Goal: Task Accomplishment & Management: Use online tool/utility

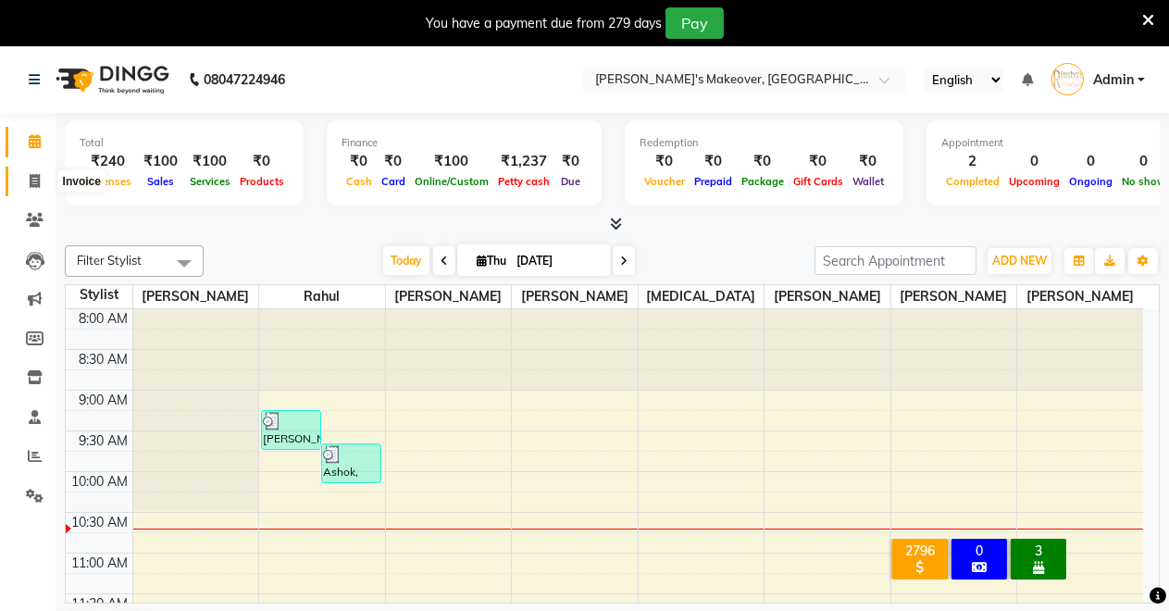
click at [35, 186] on icon at bounding box center [35, 181] width 10 height 14
select select "service"
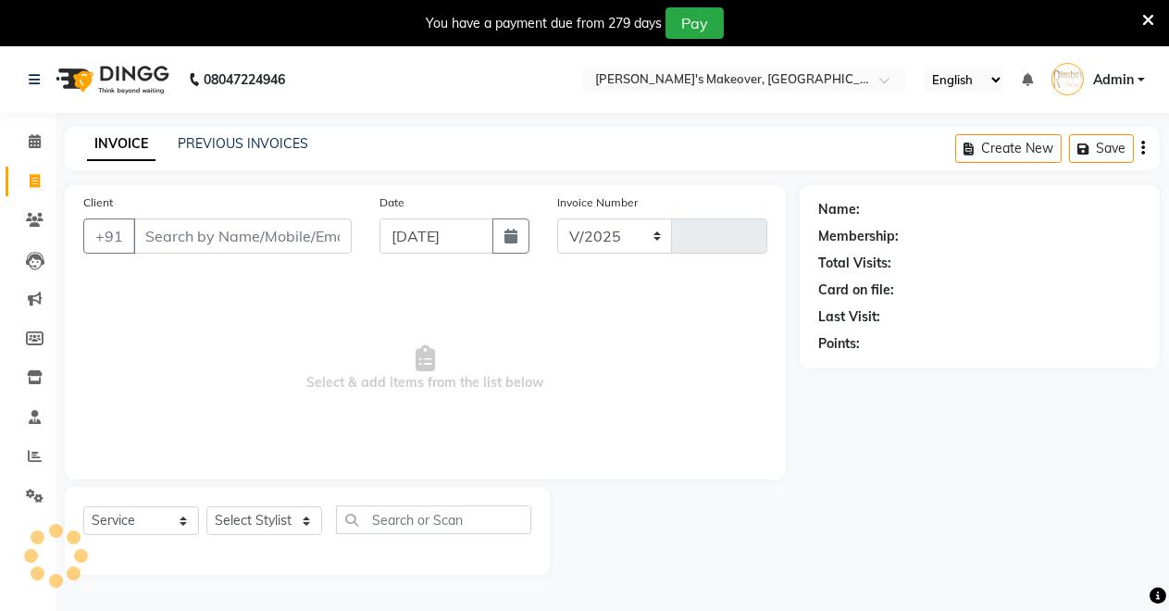
select select "7317"
type input "4132"
click at [22, 134] on span at bounding box center [35, 141] width 32 height 21
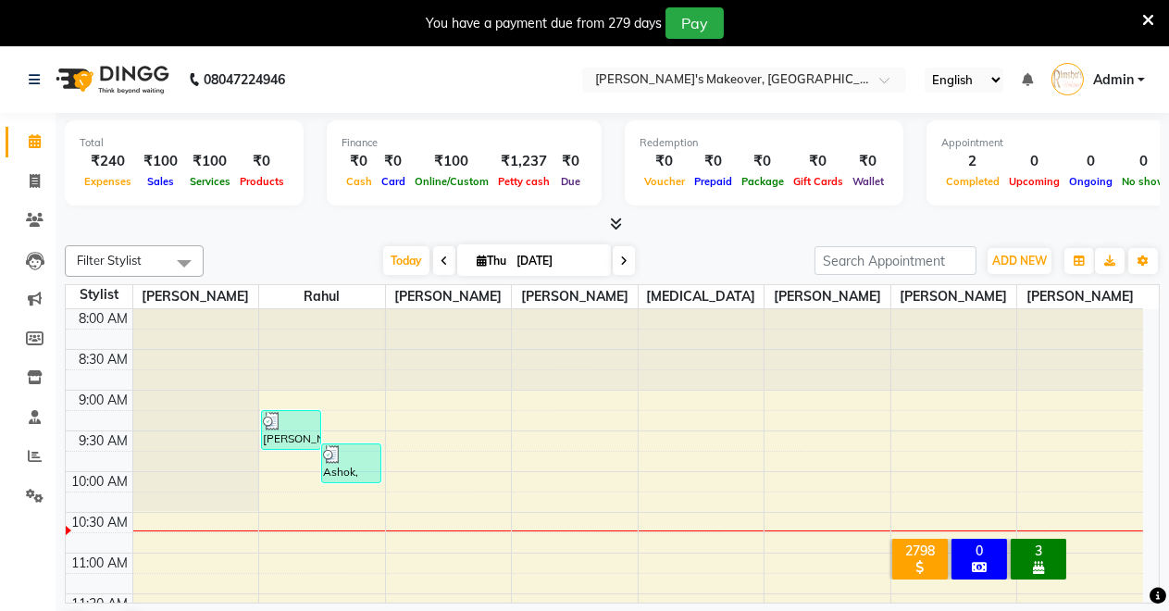
click at [613, 223] on icon at bounding box center [616, 224] width 12 height 14
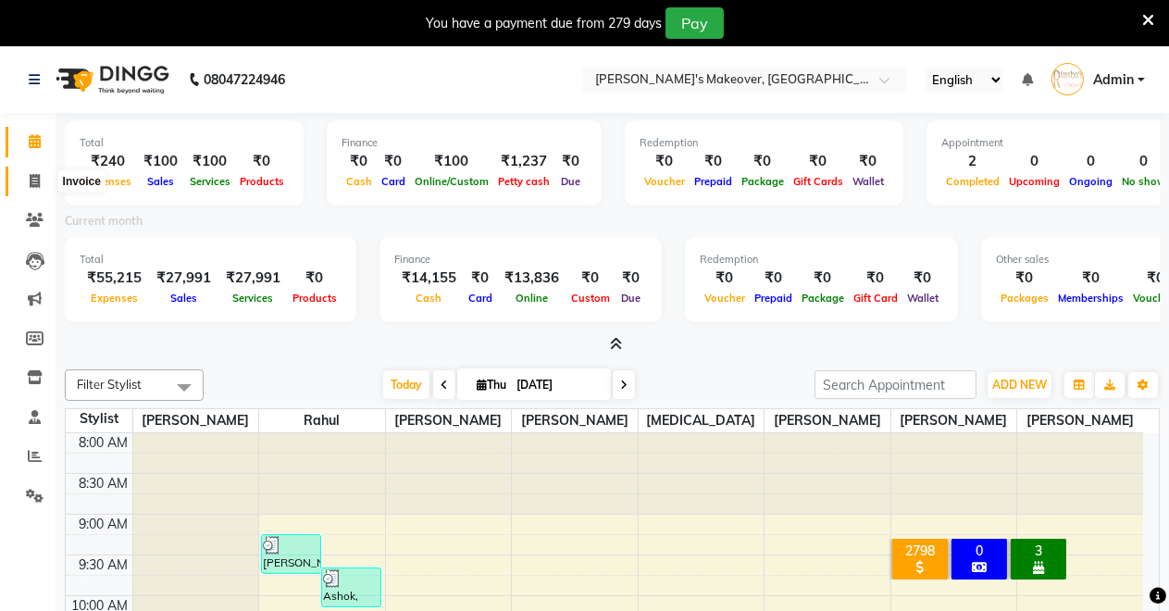
click at [36, 172] on span at bounding box center [35, 181] width 32 height 21
select select "7317"
select select "service"
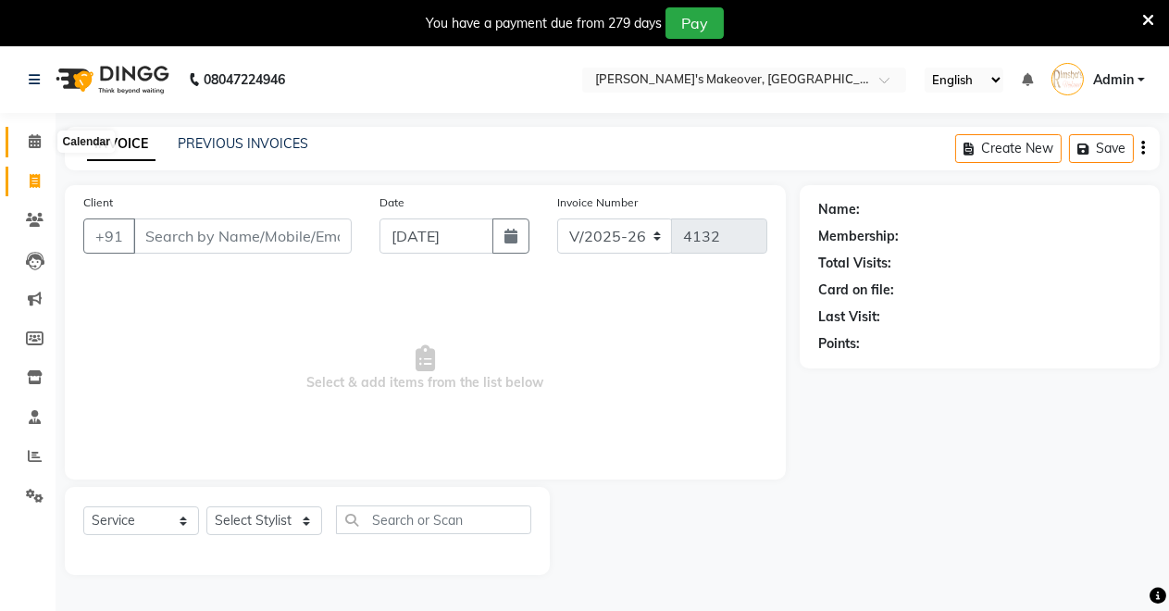
click at [38, 139] on icon at bounding box center [35, 141] width 12 height 14
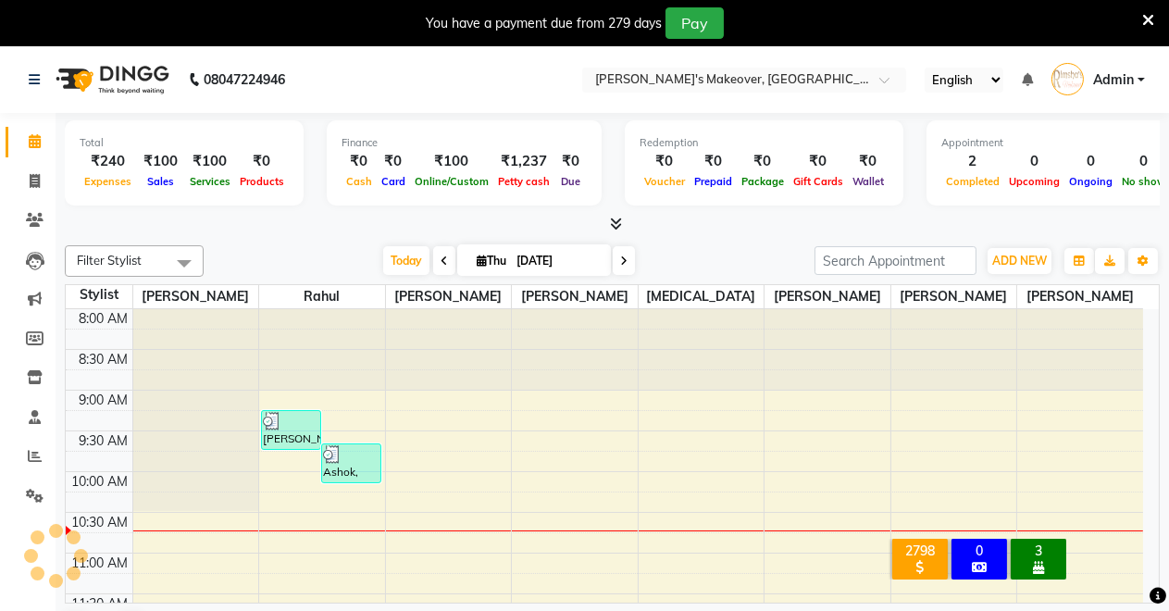
scroll to position [163, 0]
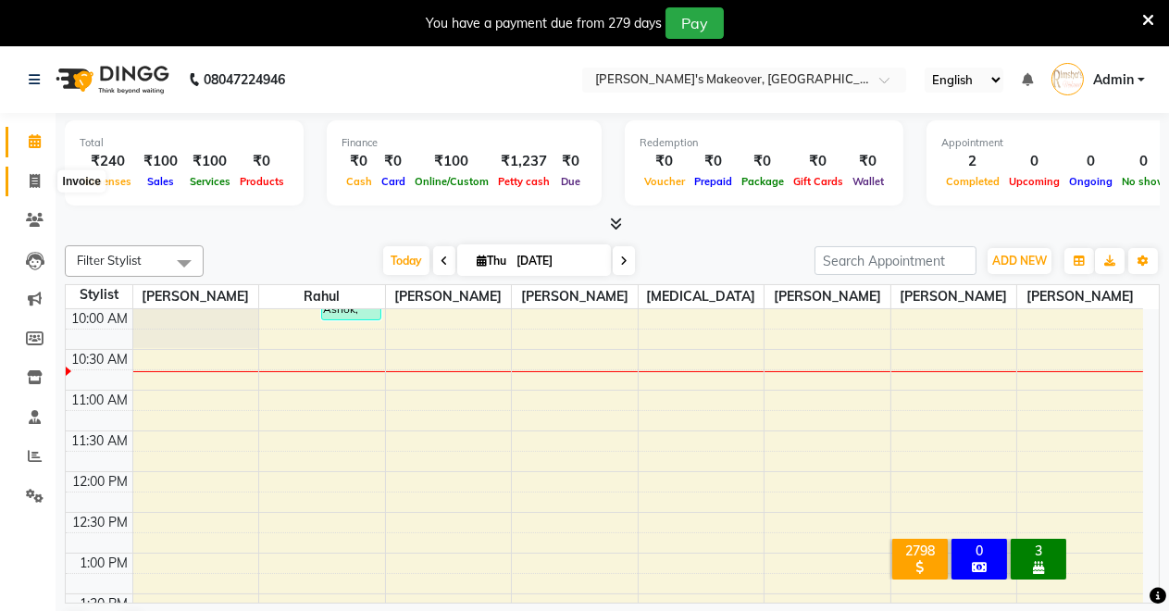
click at [33, 181] on icon at bounding box center [35, 181] width 10 height 14
select select "service"
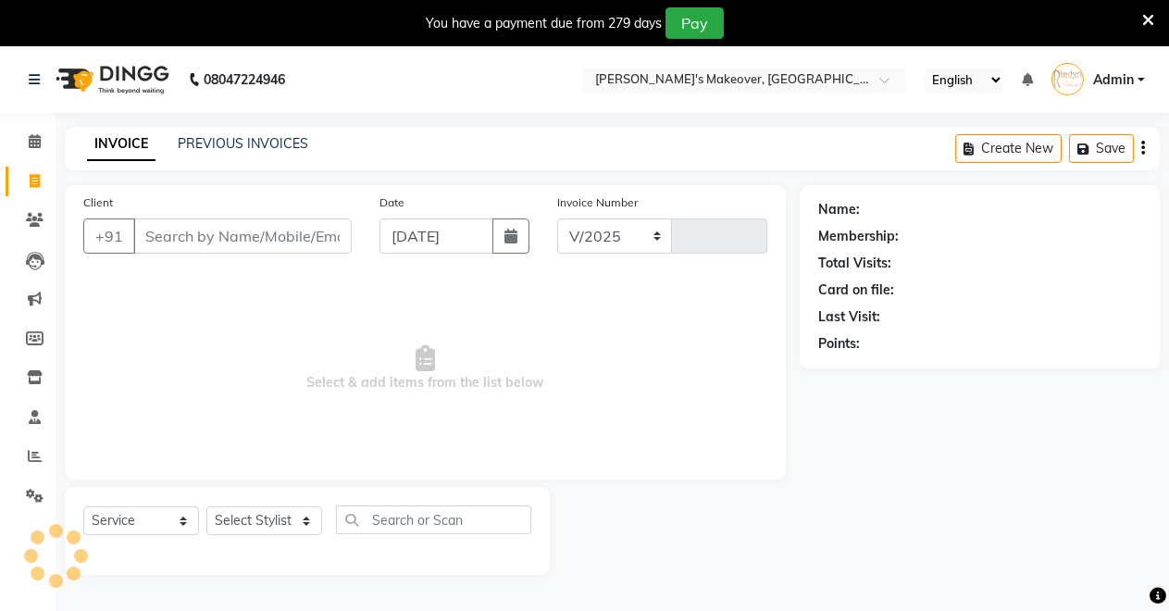
select select "7317"
type input "4132"
